Goal: Task Accomplishment & Management: Use online tool/utility

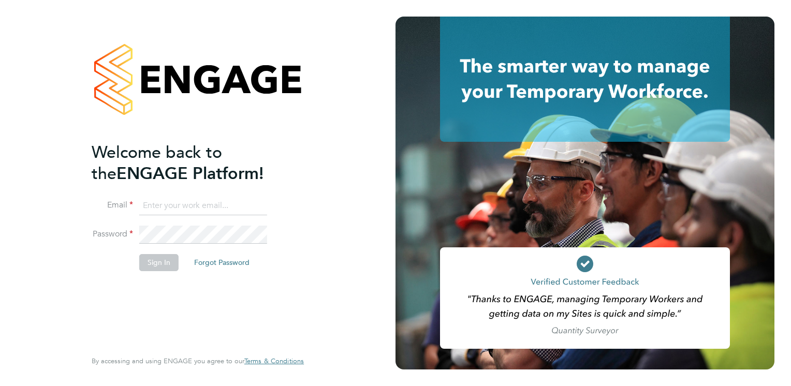
type input "lucy.jolley@servicecare.org.uk"
click at [158, 259] on button "Sign In" at bounding box center [158, 262] width 39 height 17
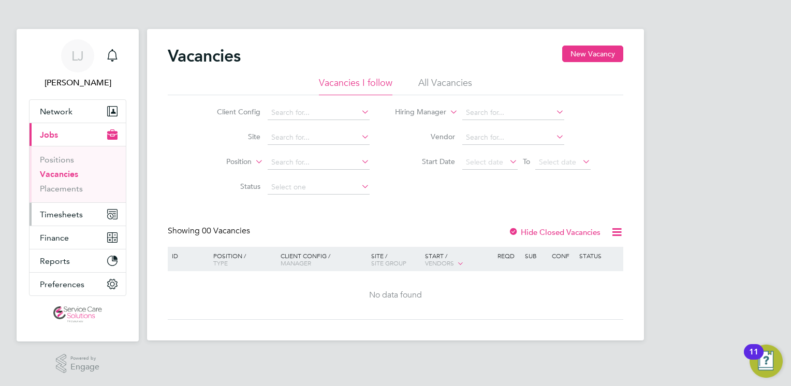
click at [80, 211] on span "Timesheets" at bounding box center [61, 215] width 43 height 10
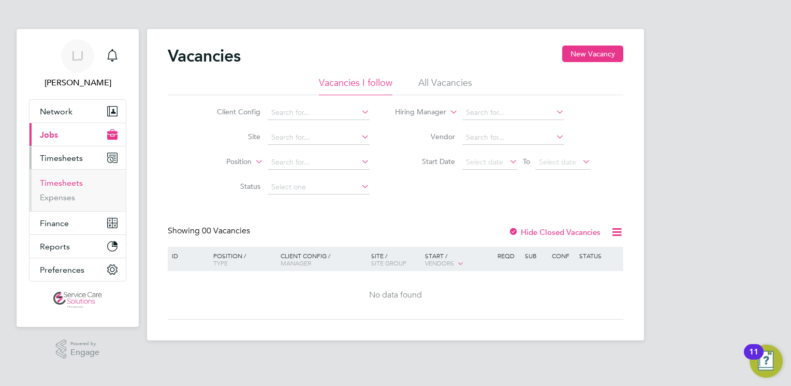
click at [65, 181] on link "Timesheets" at bounding box center [61, 183] width 43 height 10
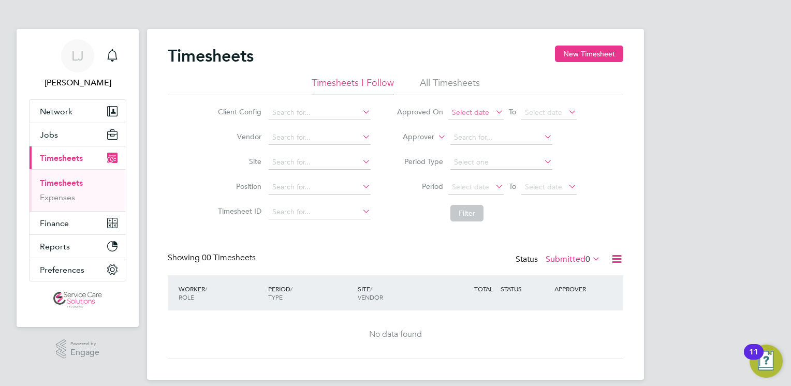
click at [474, 119] on span "Select date" at bounding box center [475, 113] width 55 height 14
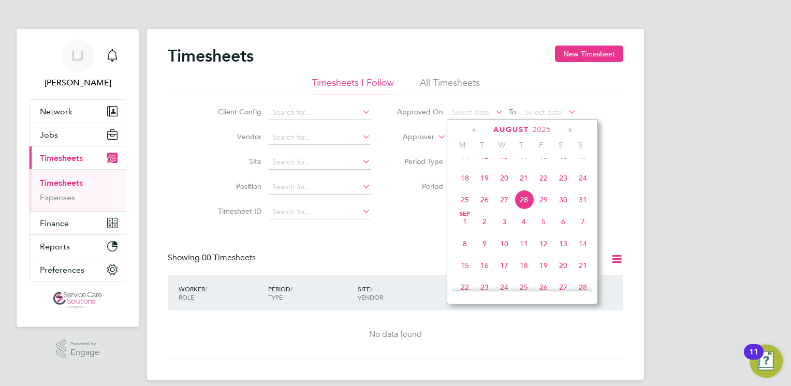
click at [507, 210] on span "27" at bounding box center [504, 200] width 20 height 20
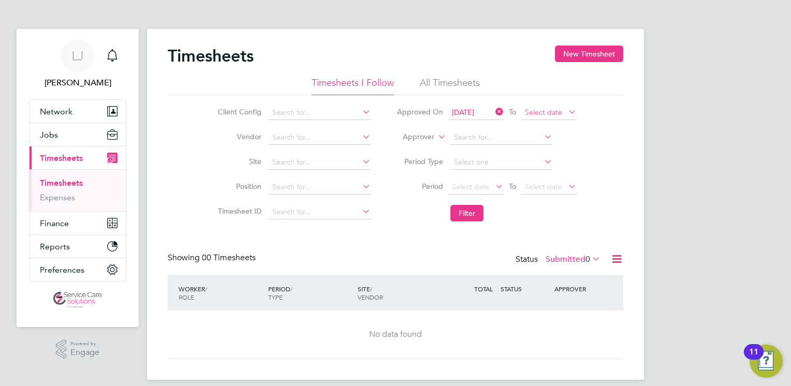
click at [559, 113] on span "Select date" at bounding box center [543, 112] width 37 height 9
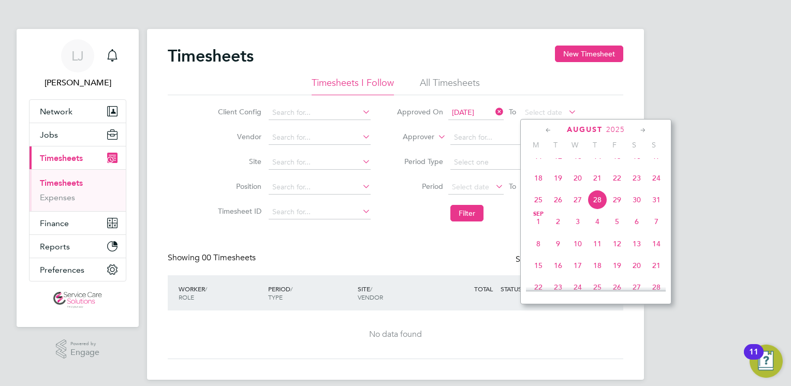
click at [596, 209] on span "28" at bounding box center [598, 200] width 20 height 20
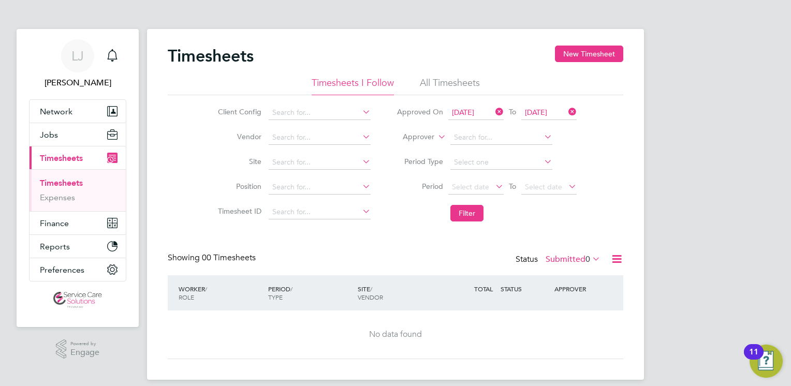
click at [610, 255] on icon at bounding box center [616, 259] width 13 height 13
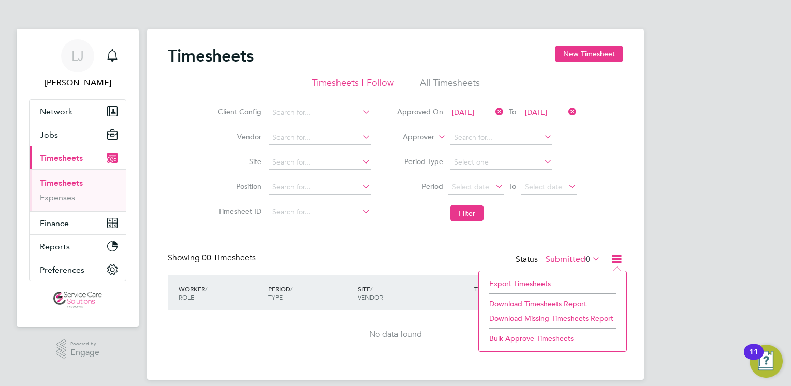
click at [511, 280] on li "Export Timesheets" at bounding box center [552, 283] width 137 height 14
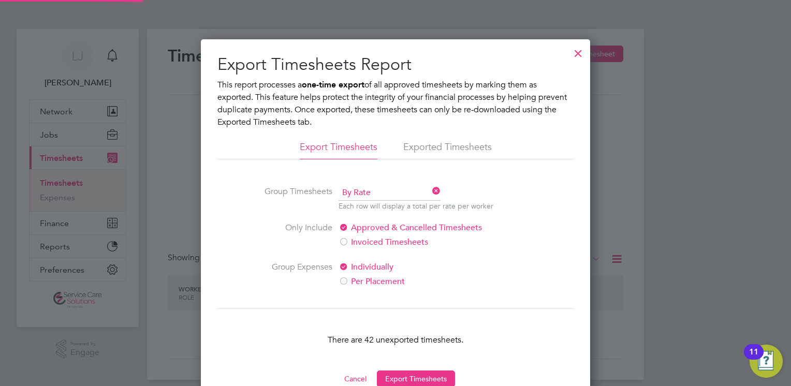
scroll to position [5, 5]
click at [433, 380] on button "Export Timesheets" at bounding box center [416, 379] width 78 height 17
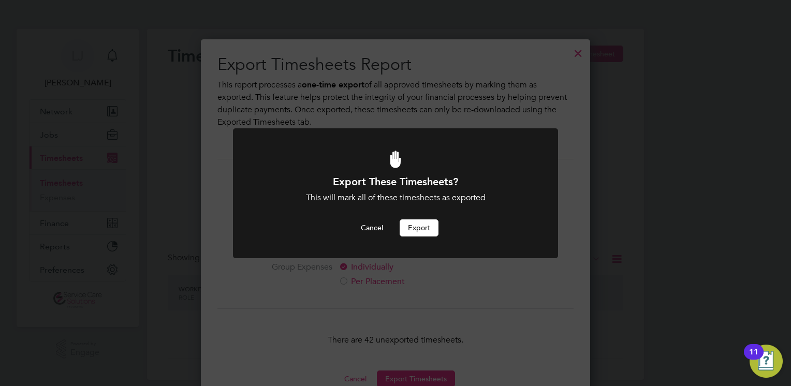
click at [418, 224] on button "Export" at bounding box center [419, 228] width 39 height 17
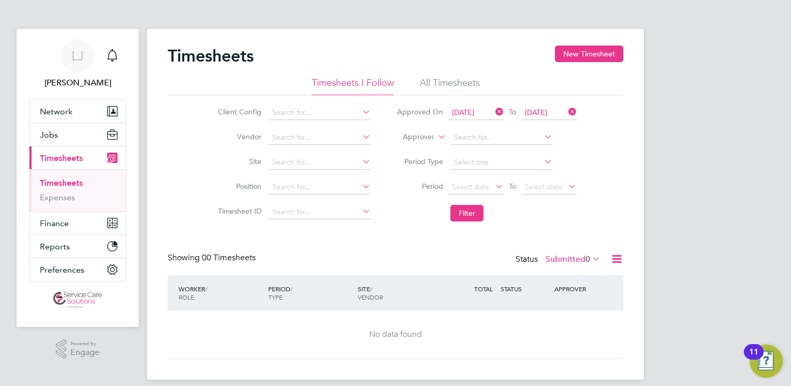
click at [381, 0] on app-barbie "Timesheets New Timesheet Timesheets I Follow All Timesheets Client Config Vendo…" at bounding box center [395, 190] width 497 height 380
